Goal: Information Seeking & Learning: Check status

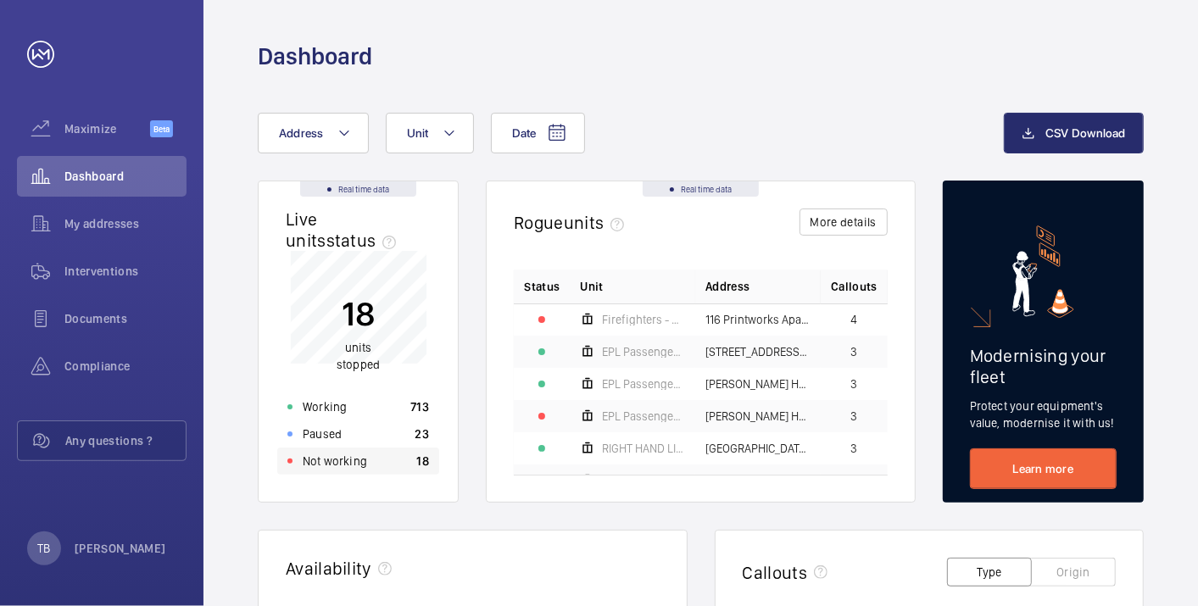
click at [375, 462] on div "Not working 18" at bounding box center [358, 461] width 162 height 27
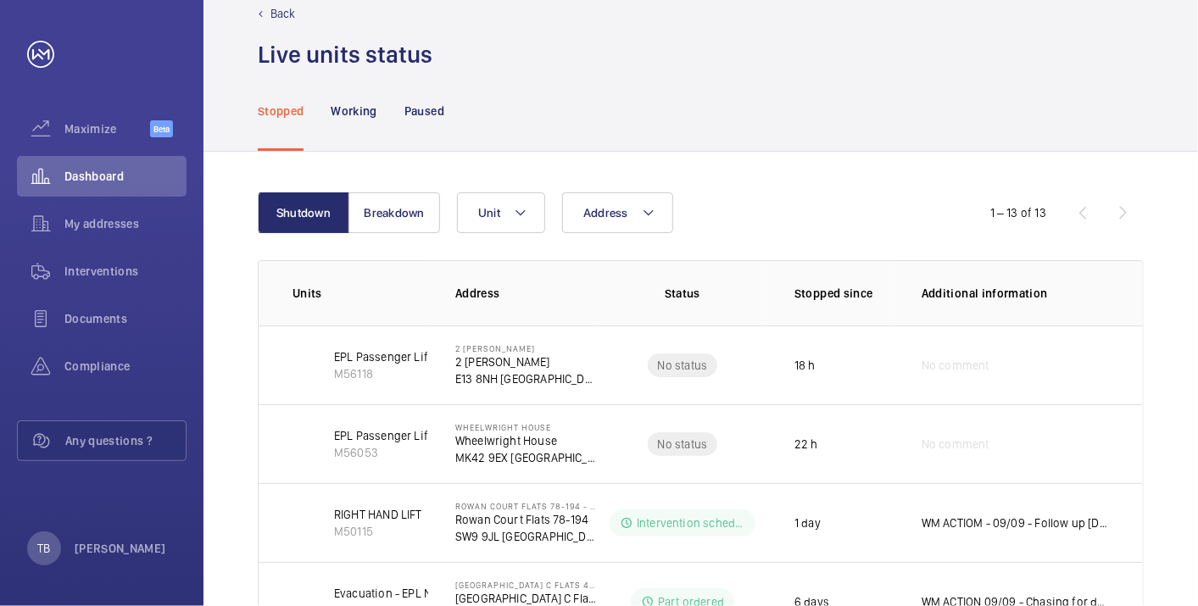
scroll to position [13, 0]
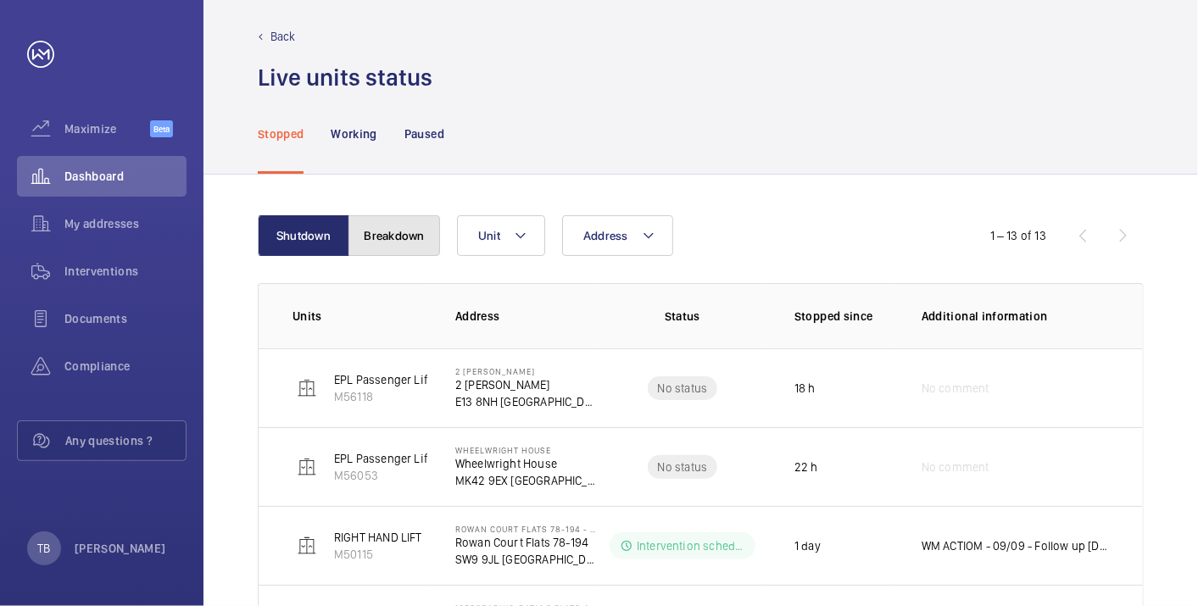
click at [366, 219] on button "Breakdown" at bounding box center [395, 235] width 92 height 41
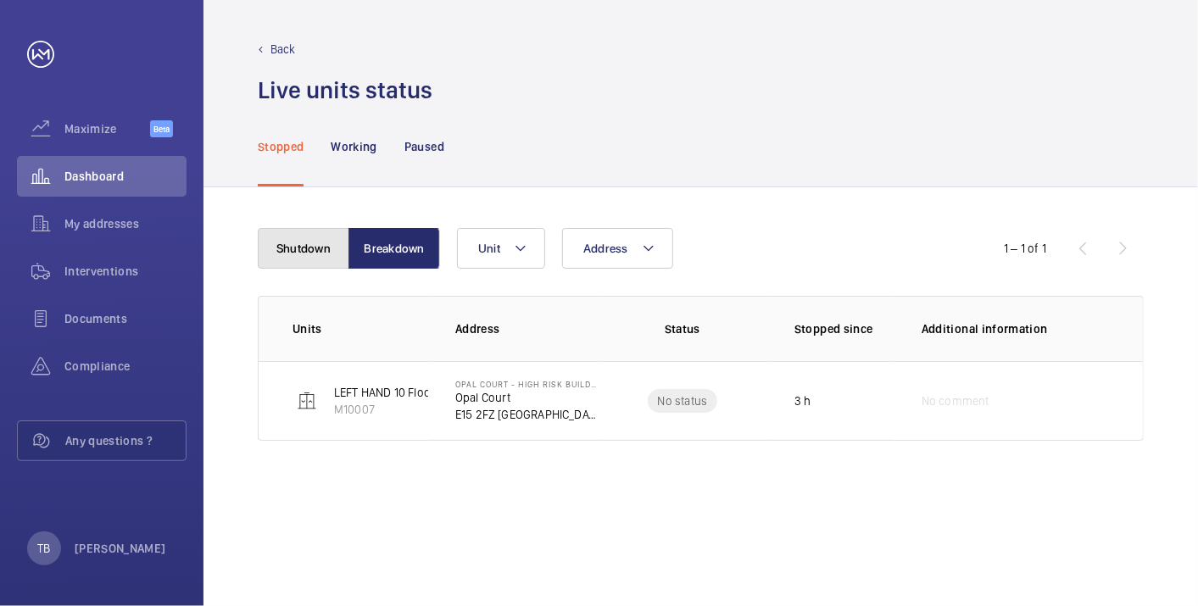
click at [315, 249] on button "Shutdown" at bounding box center [304, 248] width 92 height 41
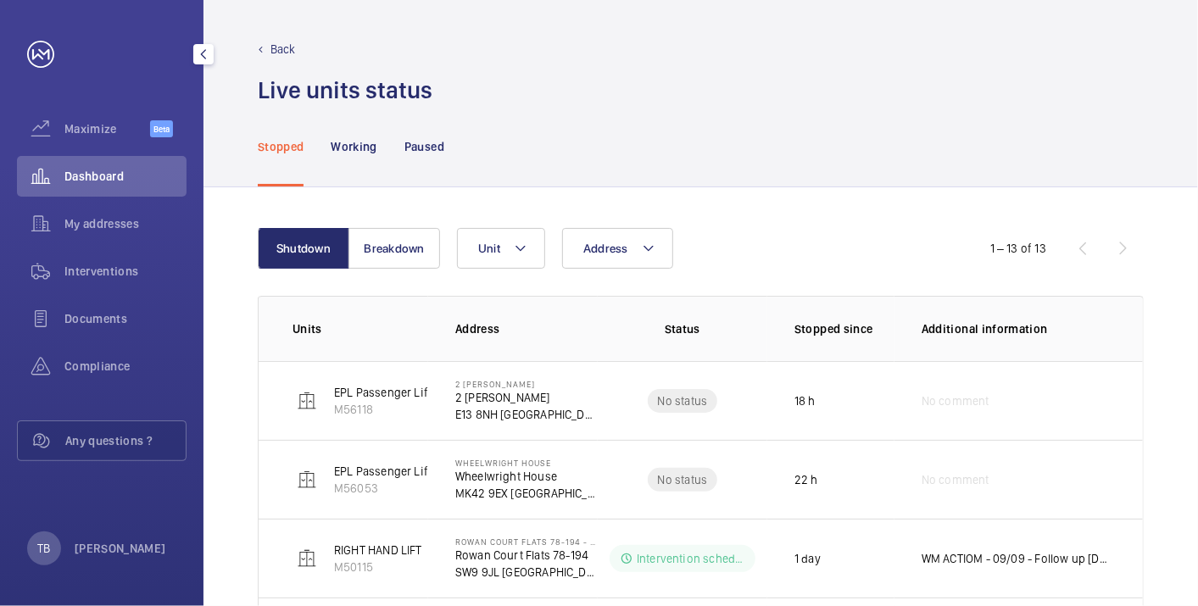
click at [132, 171] on span "Dashboard" at bounding box center [125, 176] width 122 height 17
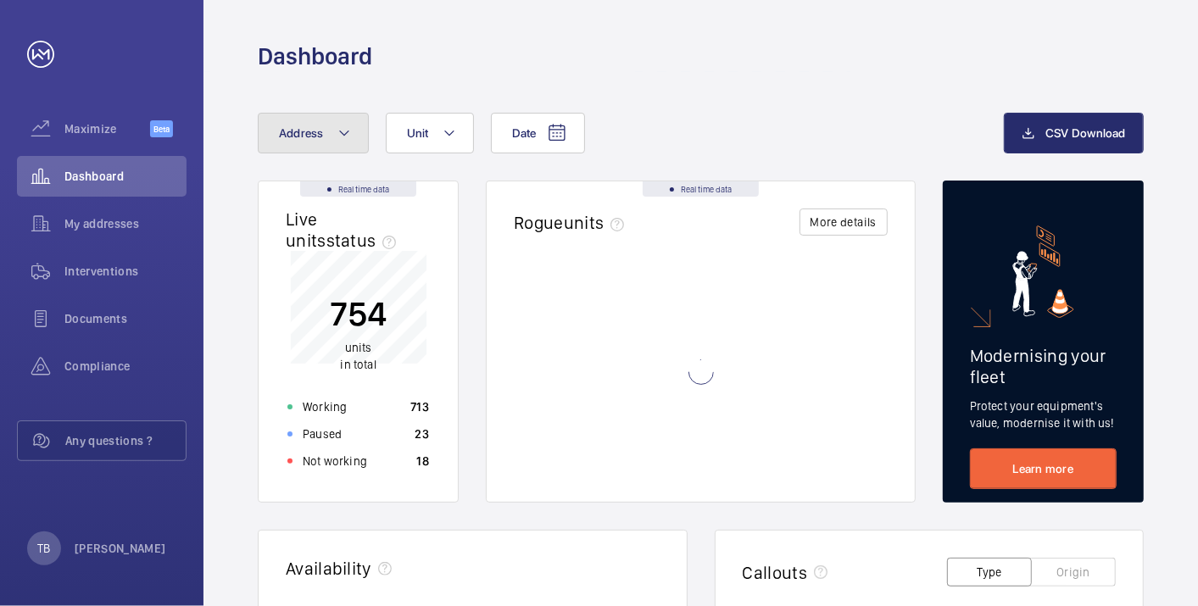
click at [318, 140] on button "Address" at bounding box center [313, 133] width 111 height 41
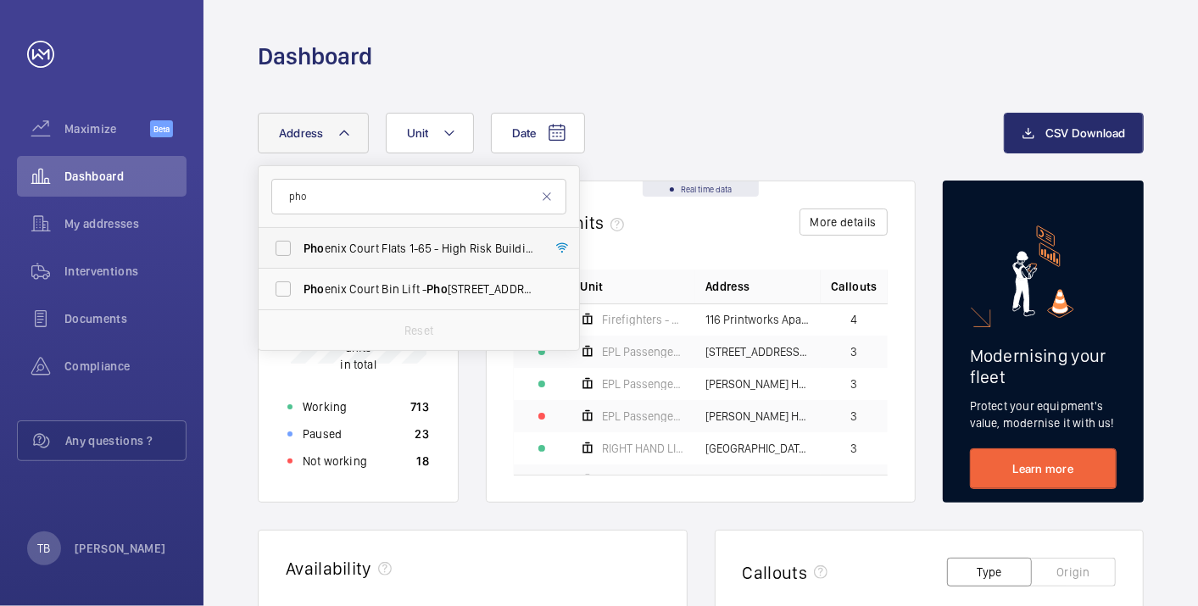
type input "pho"
click at [337, 240] on span "Pho enix Court Flats 1-65 - High [STREET_ADDRESS]" at bounding box center [420, 248] width 233 height 17
click at [300, 239] on input "Pho enix Court Flats 1-65 - High [STREET_ADDRESS]" at bounding box center [283, 249] width 34 height 34
checkbox input "true"
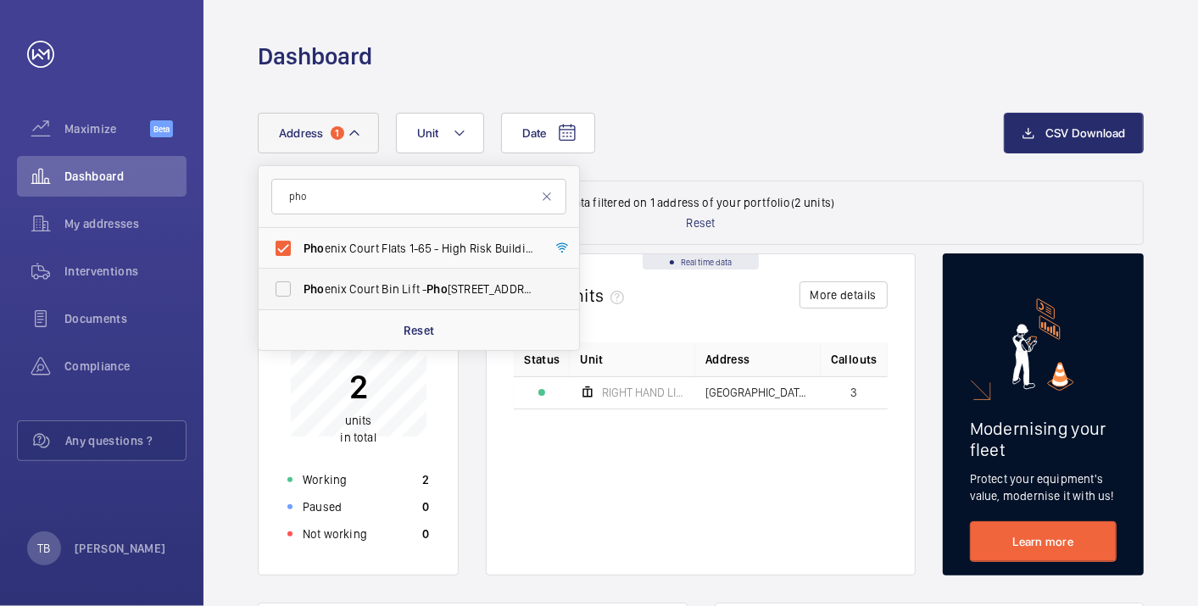
click at [286, 287] on label "Pho enix Court Bin Lift - Pho enix Court [GEOGRAPHIC_DATA]" at bounding box center [406, 289] width 295 height 41
click at [286, 287] on input "Pho enix Court Bin Lift - Pho enix Court [GEOGRAPHIC_DATA]" at bounding box center [283, 289] width 34 height 34
checkbox input "true"
click at [394, 481] on div "Working 3" at bounding box center [358, 480] width 162 height 27
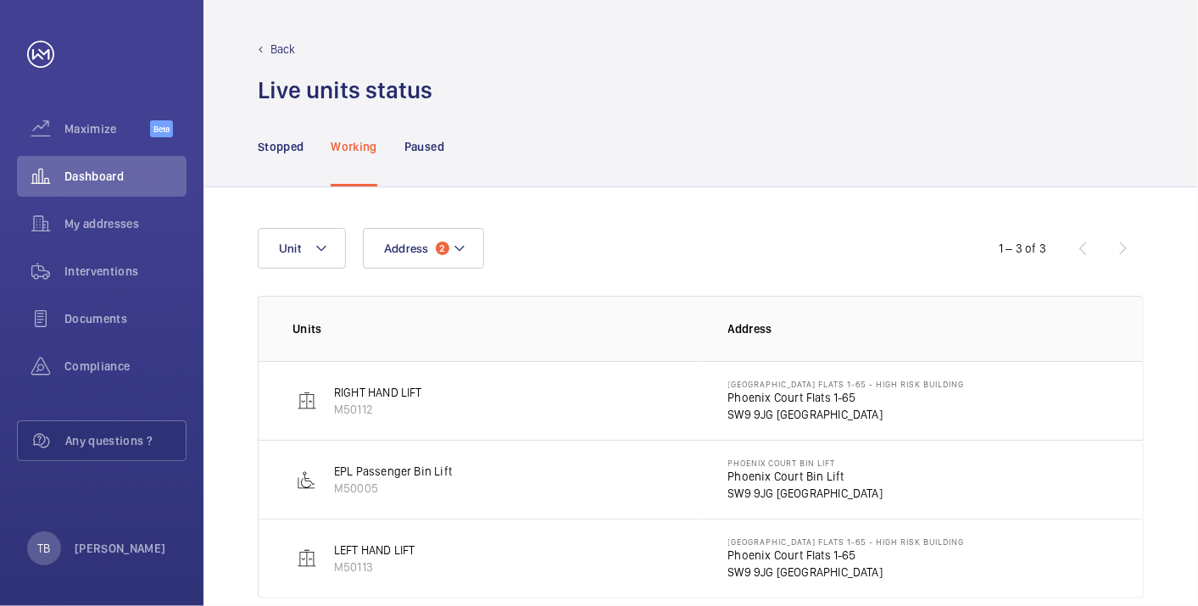
click at [770, 392] on p "Phoenix Court Flats 1-65" at bounding box center [847, 397] width 237 height 17
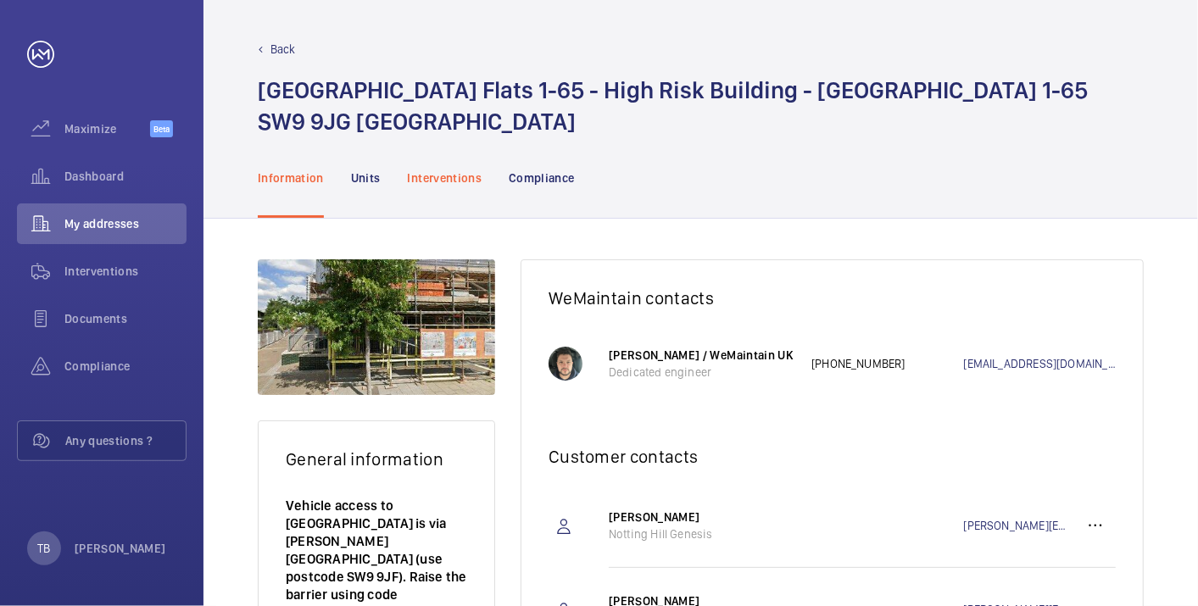
click at [445, 173] on p "Interventions" at bounding box center [445, 178] width 75 height 17
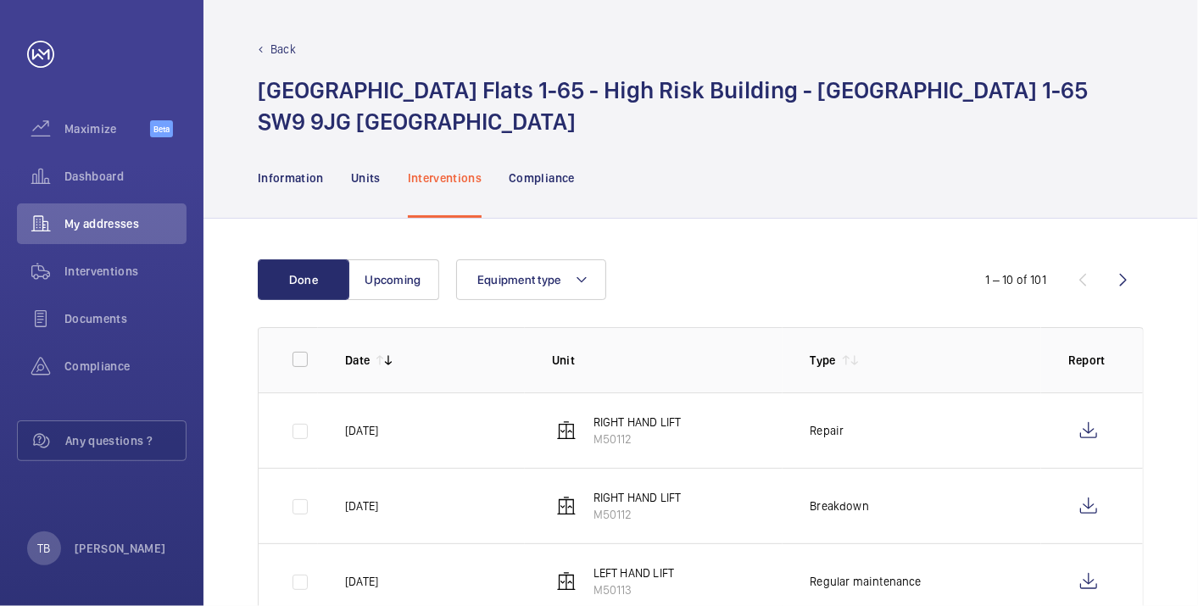
click at [729, 260] on div "Equipment type" at bounding box center [698, 280] width 484 height 41
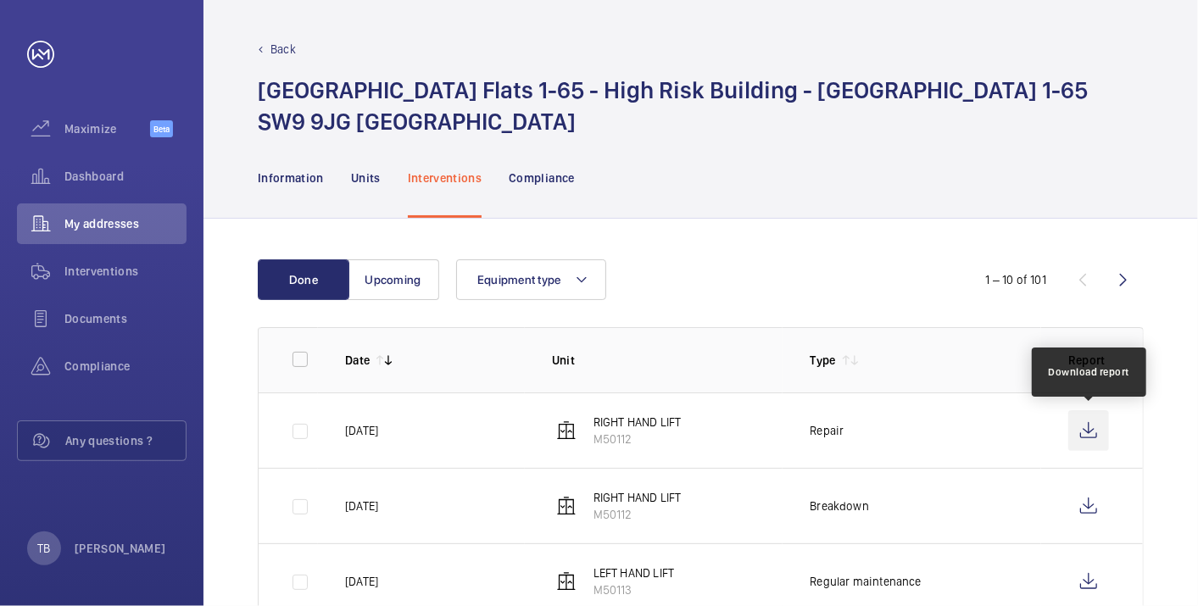
click at [1083, 428] on wm-front-icon-button at bounding box center [1089, 431] width 41 height 41
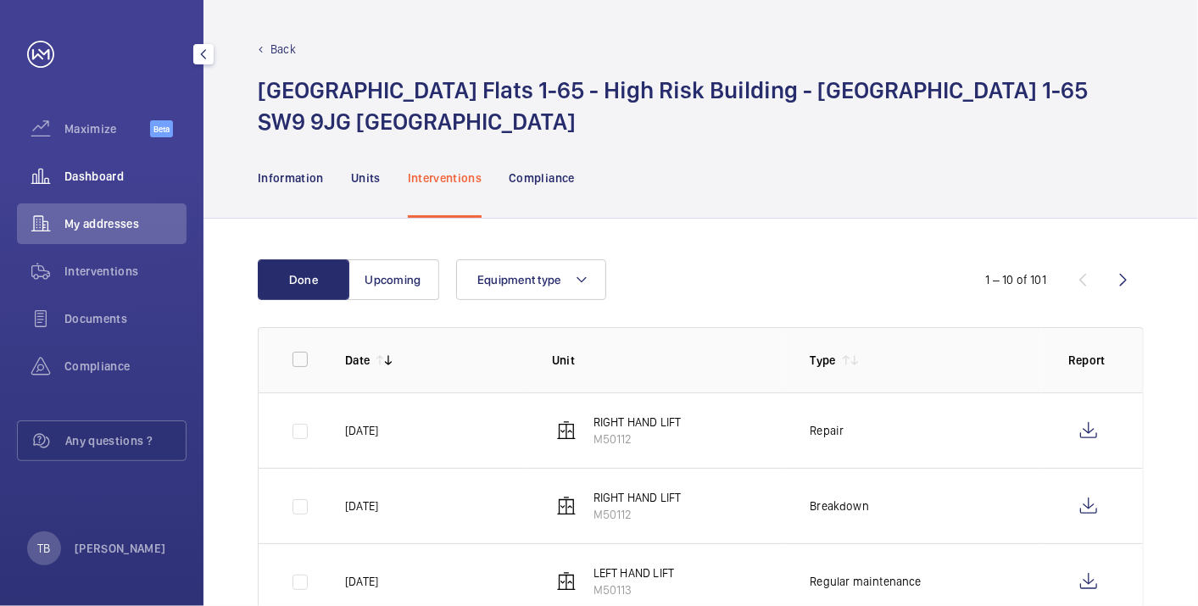
click at [103, 176] on span "Dashboard" at bounding box center [125, 176] width 122 height 17
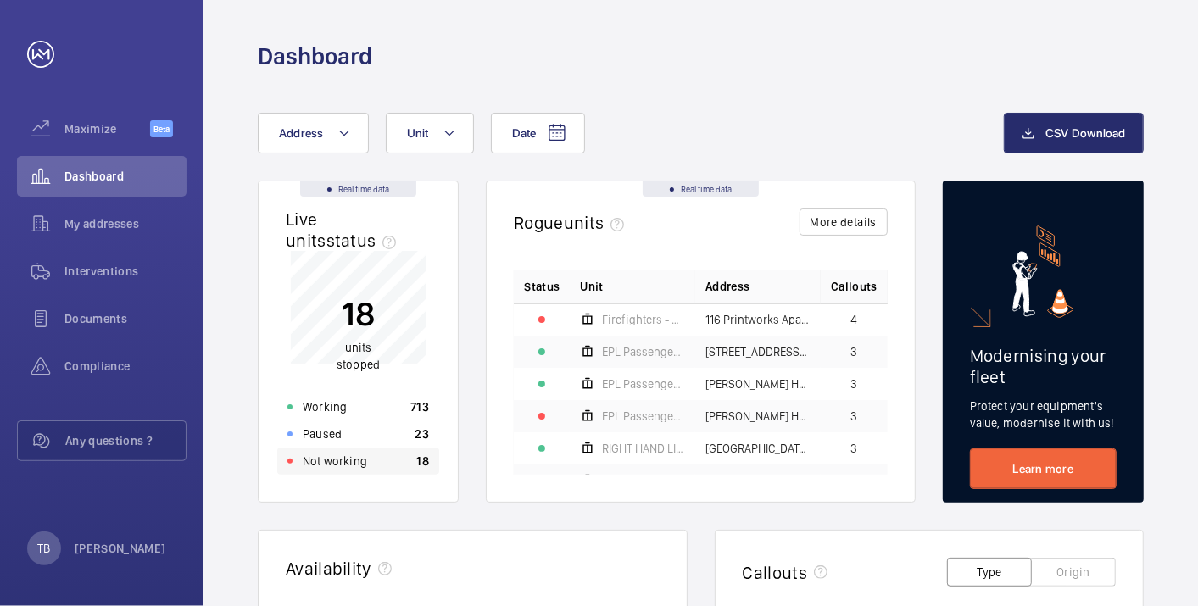
click at [365, 467] on div "Not working 18" at bounding box center [358, 461] width 162 height 27
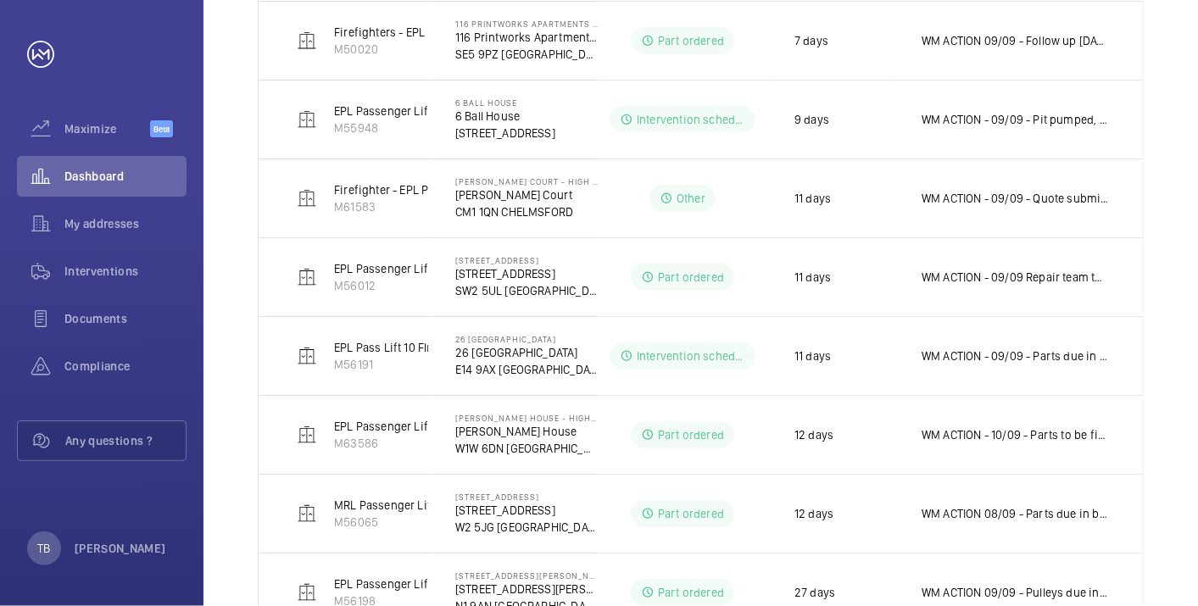
scroll to position [681, 0]
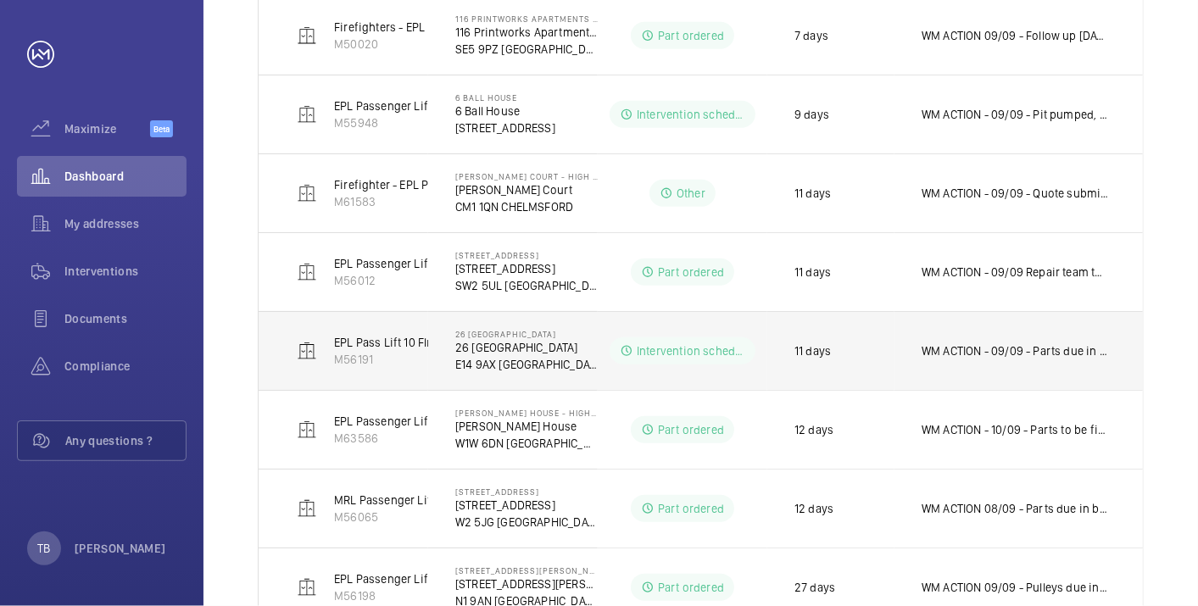
click at [1012, 354] on p "WM ACTION - 09/09 - Parts due in next week 08/09 - 5-7 Working days for deliver…" at bounding box center [1015, 351] width 187 height 17
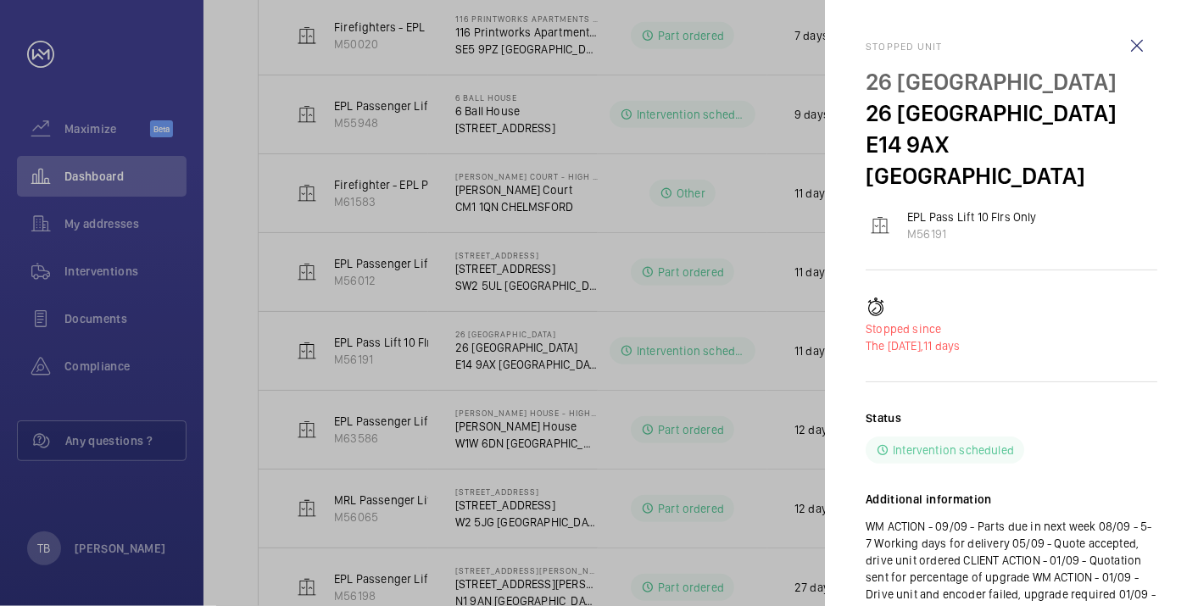
click at [68, 173] on div at bounding box center [599, 303] width 1198 height 606
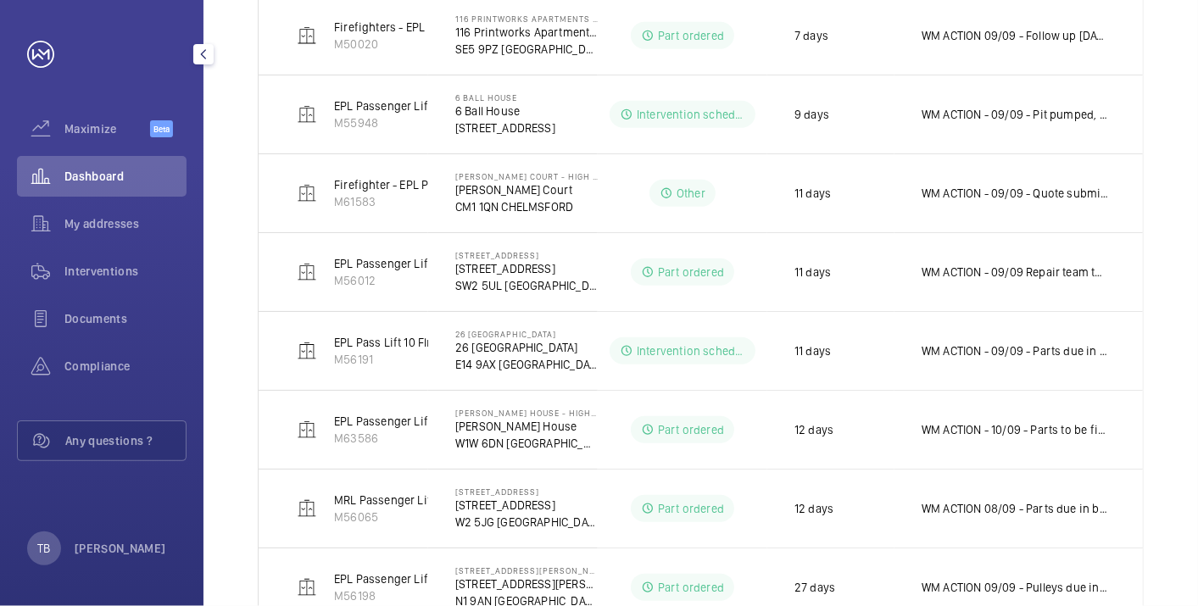
click at [68, 173] on span "Dashboard" at bounding box center [125, 176] width 122 height 17
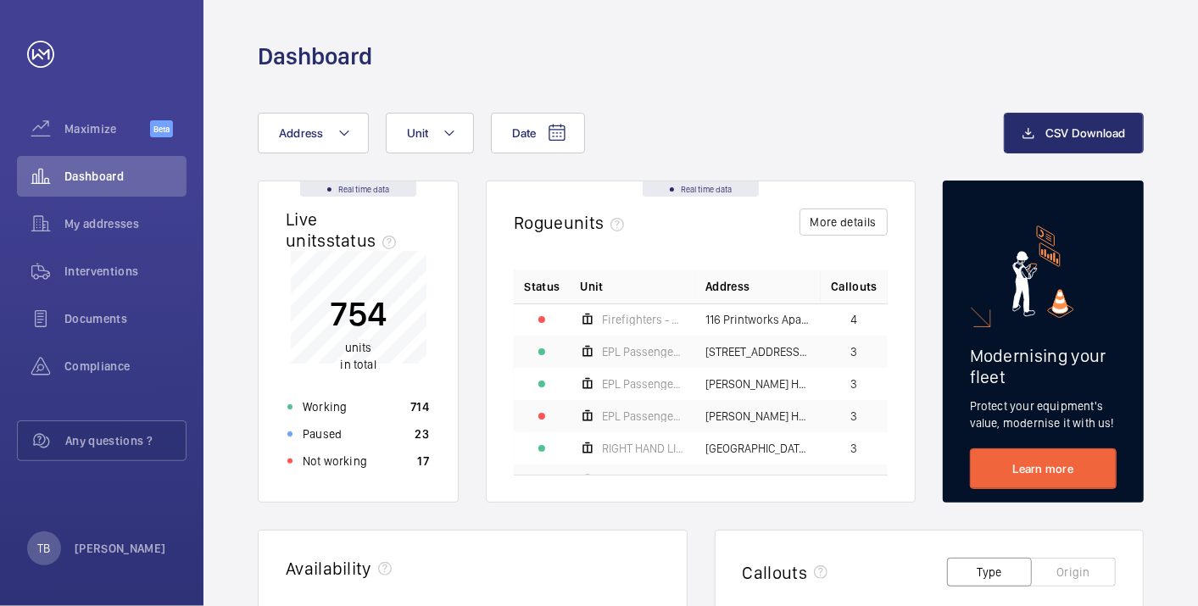
click at [833, 606] on html "Your request has been sent. We will contact you soon. Maximize Beta Dashboard M…" at bounding box center [599, 303] width 1198 height 606
click at [710, 113] on div "Date Address Unit" at bounding box center [631, 133] width 746 height 41
click at [366, 470] on div "Not working 17" at bounding box center [358, 461] width 162 height 27
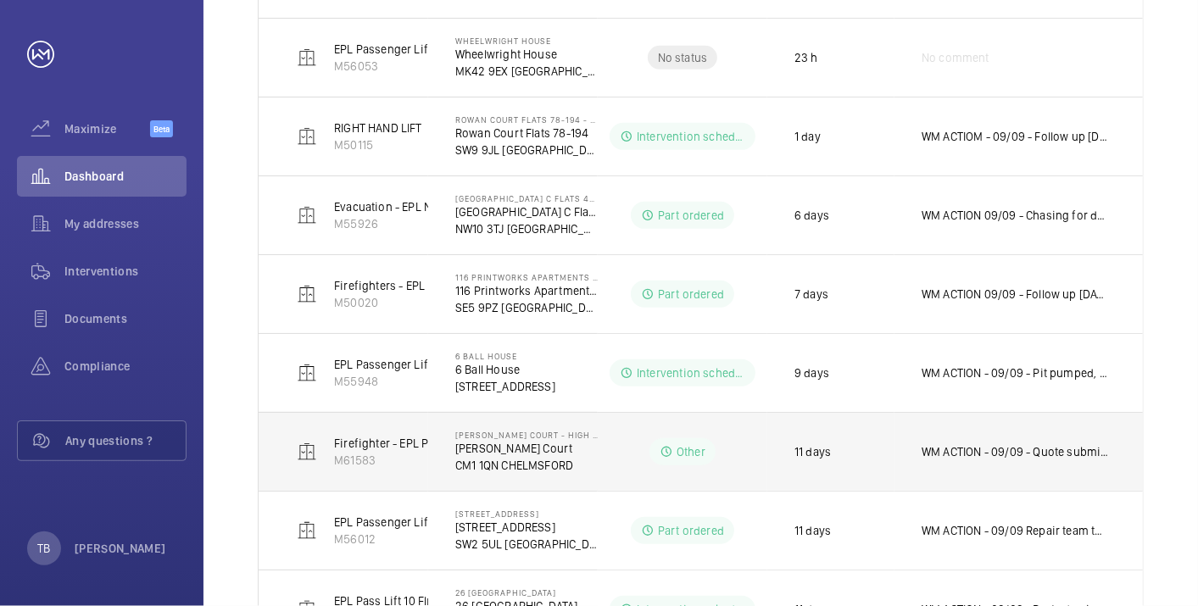
scroll to position [598, 0]
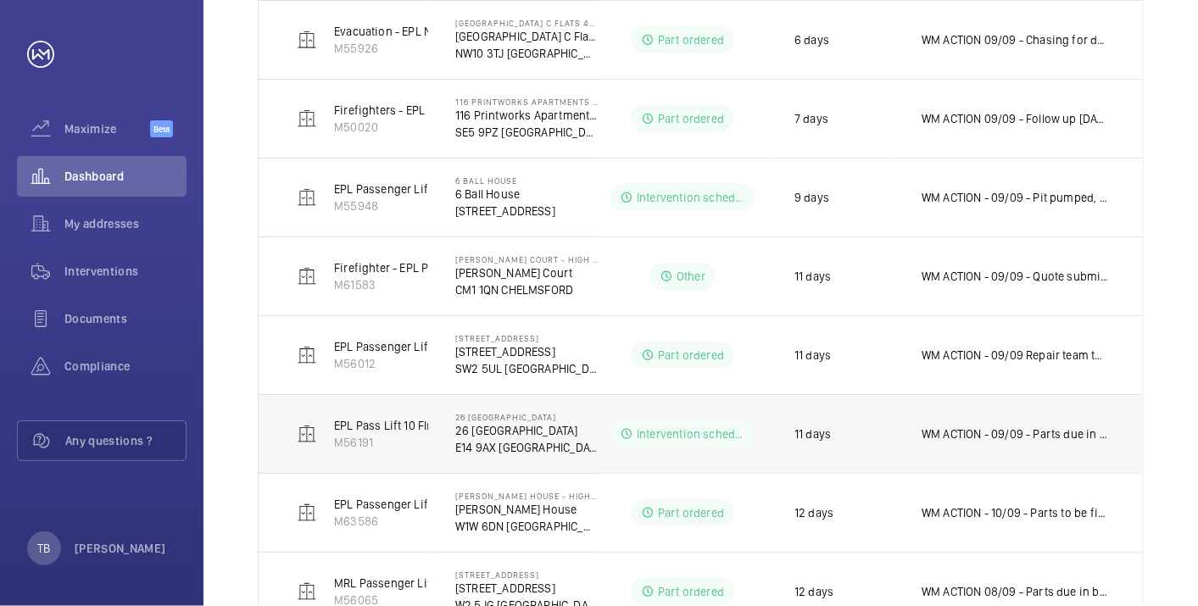
click at [1055, 443] on td "WM ACTION - 09/09 - Parts due in next week 08/09 - 5-7 Working days for deliver…" at bounding box center [1019, 433] width 249 height 79
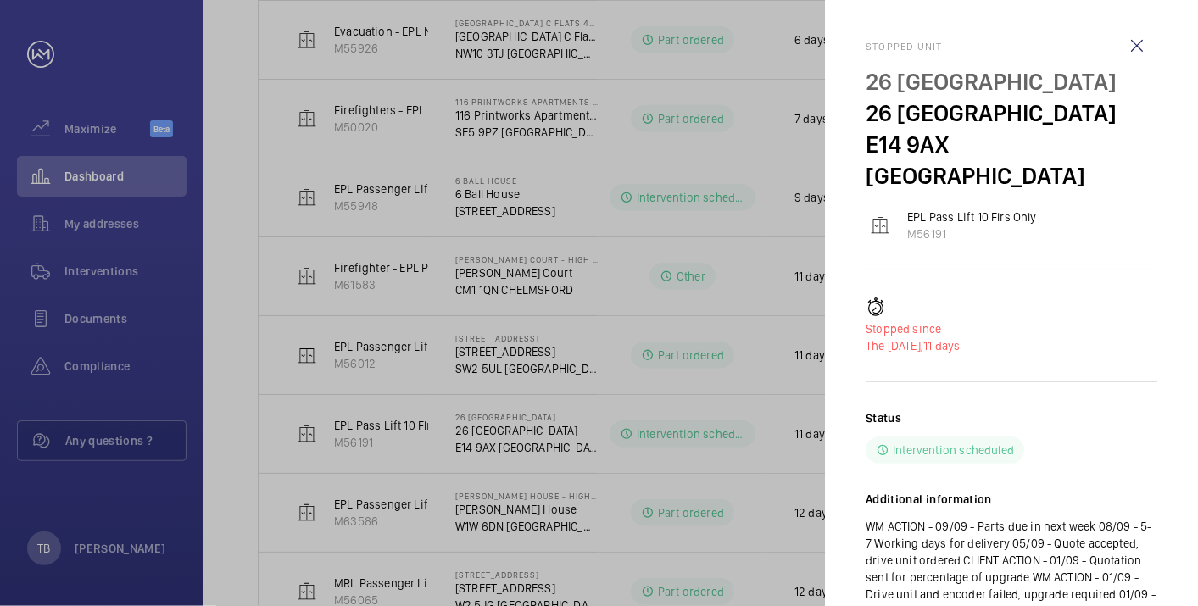
click at [126, 166] on div at bounding box center [599, 303] width 1198 height 606
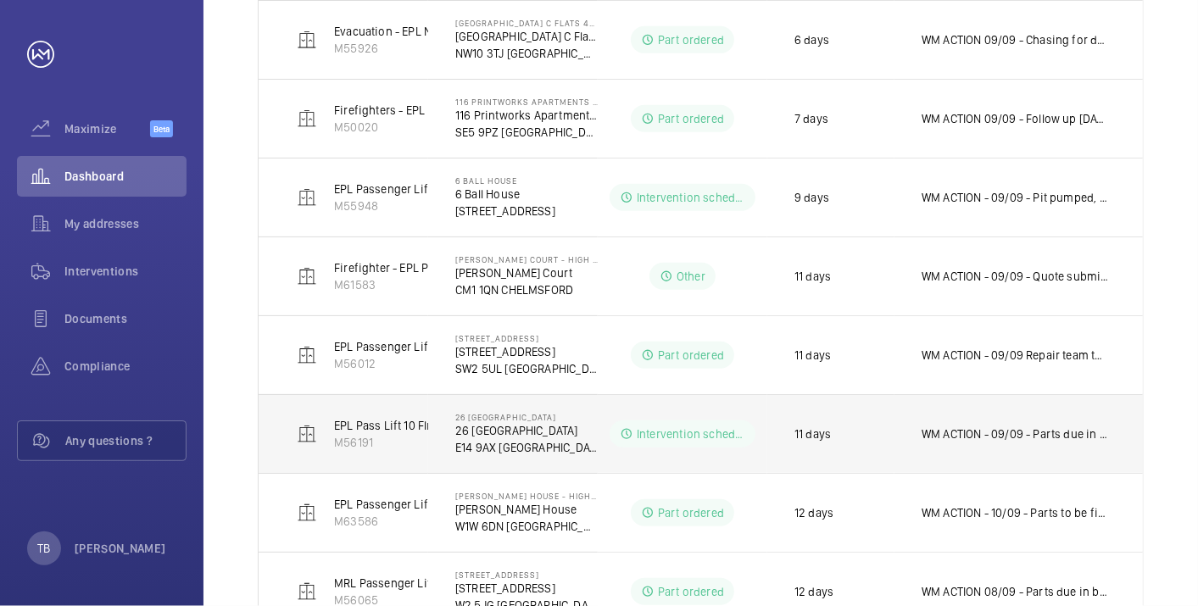
click at [1035, 433] on p "WM ACTION - 09/09 - Parts due in next week 08/09 - 5-7 Working days for deliver…" at bounding box center [1015, 434] width 187 height 17
